Goal: Navigation & Orientation: Find specific page/section

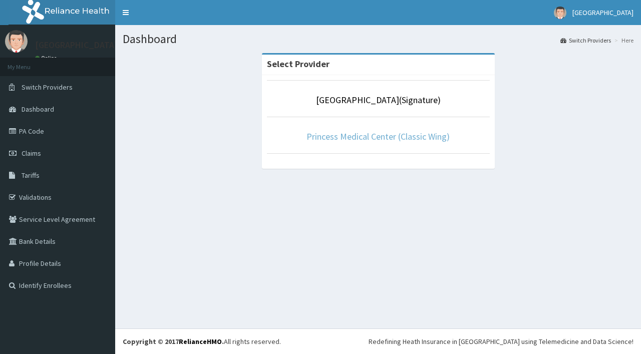
click at [356, 138] on link "Princess Medical Center (Classic Wing)" at bounding box center [377, 137] width 143 height 12
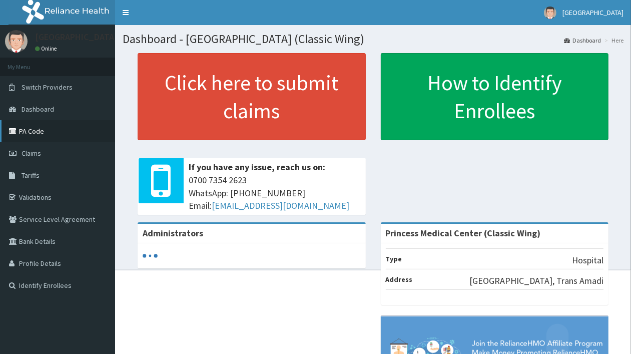
click at [30, 128] on link "PA Code" at bounding box center [57, 131] width 115 height 22
